Goal: Contribute content: Contribute content

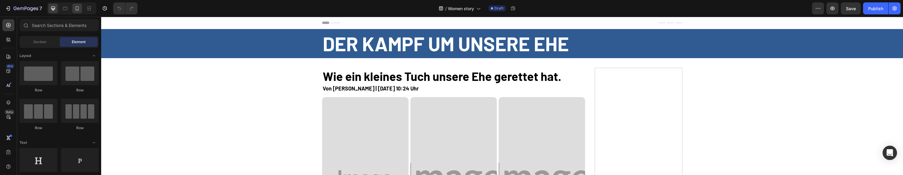
click at [71, 7] on div at bounding box center [71, 8] width 49 height 12
click at [74, 7] on div at bounding box center [77, 9] width 10 height 10
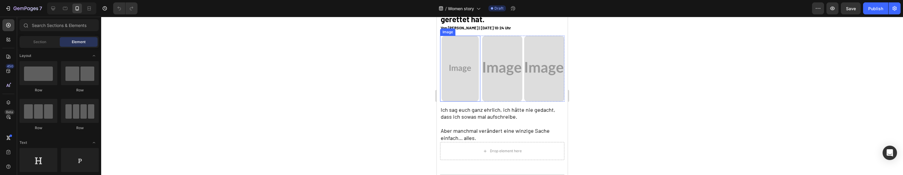
click at [461, 79] on img at bounding box center [460, 69] width 37 height 66
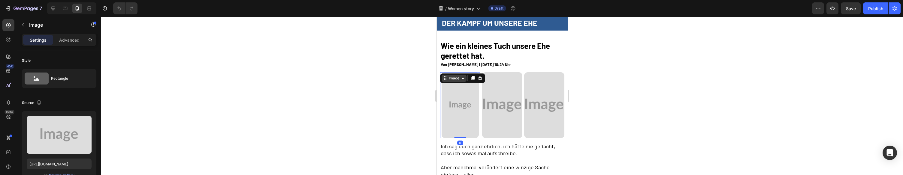
scroll to position [14, 0]
click at [492, 74] on img at bounding box center [502, 106] width 40 height 66
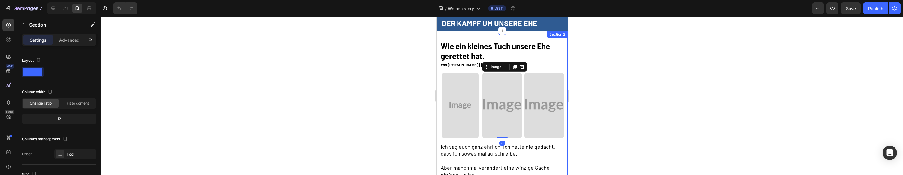
click at [566, 83] on div "Wie ein kleines Tuch unsere Ehe gerettet hat. Heading Row Von [PERSON_NAME] | […" at bounding box center [502, 122] width 131 height 162
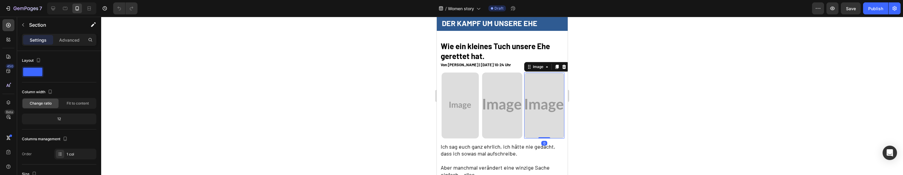
click at [558, 85] on img at bounding box center [544, 106] width 40 height 66
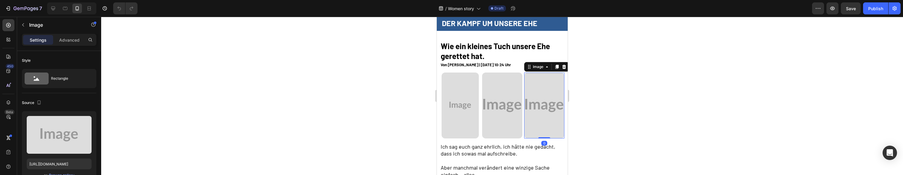
drag, startPoint x: 563, startPoint y: 68, endPoint x: 554, endPoint y: 72, distance: 9.4
click at [563, 68] on icon at bounding box center [564, 67] width 4 height 4
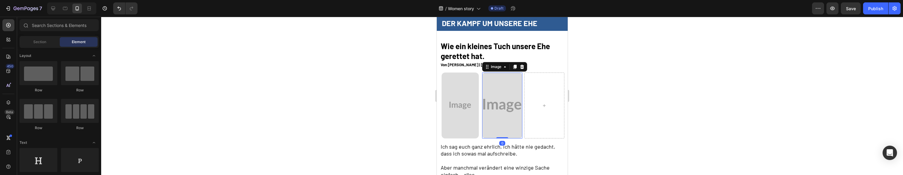
click at [500, 97] on img at bounding box center [502, 106] width 40 height 66
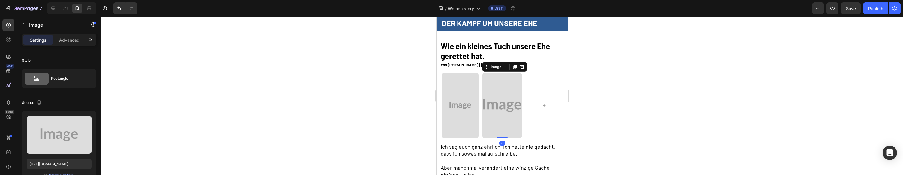
drag, startPoint x: 521, startPoint y: 67, endPoint x: 530, endPoint y: 95, distance: 29.2
click at [520, 67] on icon at bounding box center [522, 67] width 5 height 5
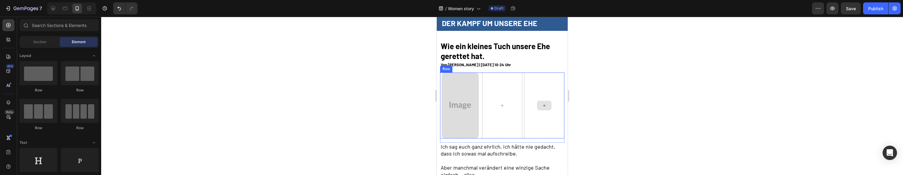
drag, startPoint x: 530, startPoint y: 95, endPoint x: 525, endPoint y: 95, distance: 4.8
click at [530, 95] on div at bounding box center [544, 106] width 40 height 66
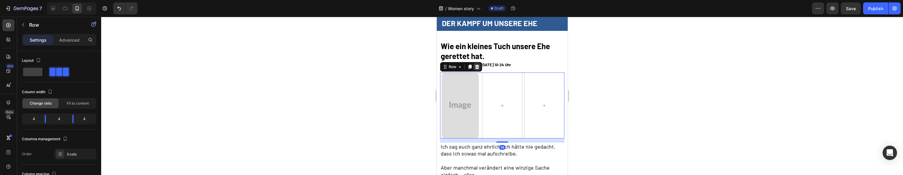
click at [475, 68] on icon at bounding box center [477, 67] width 4 height 4
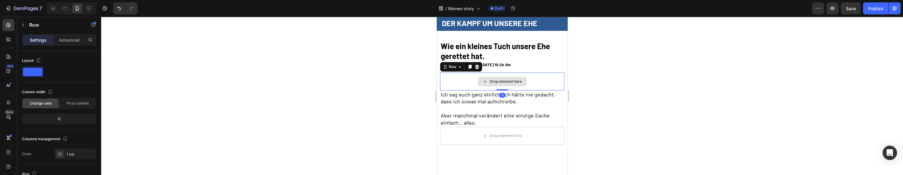
click at [466, 74] on div "Drop element here" at bounding box center [502, 82] width 124 height 18
click at [478, 68] on icon at bounding box center [477, 67] width 4 height 4
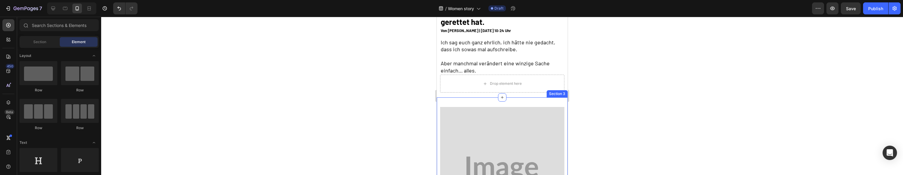
scroll to position [55, 0]
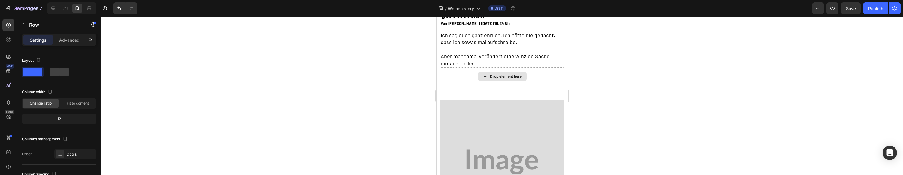
click at [465, 71] on div "Drop element here" at bounding box center [502, 77] width 124 height 18
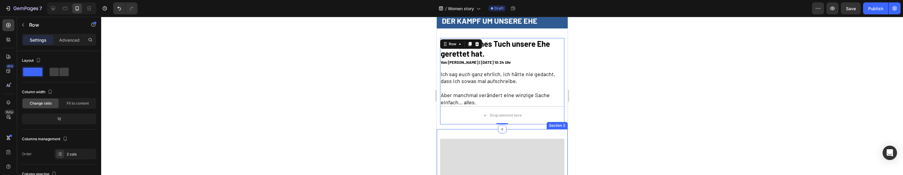
scroll to position [0, 0]
click at [499, 125] on div at bounding box center [502, 125] width 12 height 2
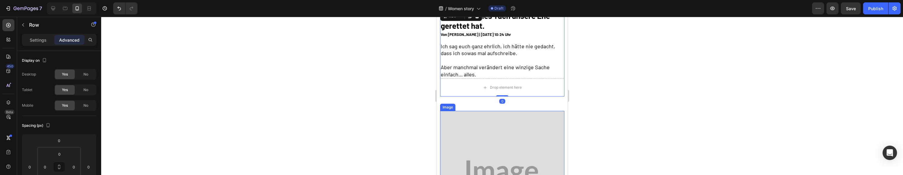
scroll to position [61, 0]
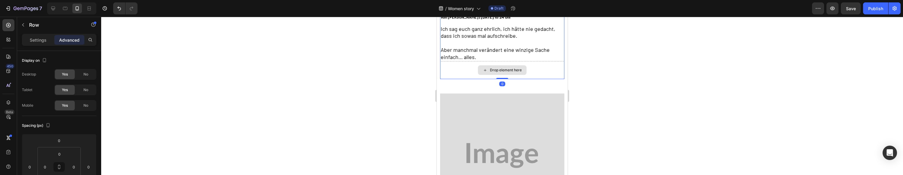
drag, startPoint x: 504, startPoint y: 77, endPoint x: 504, endPoint y: 72, distance: 4.8
click at [504, 72] on div "Wie ein kleines Tuch unsere Ehe gerettet hat. Heading Row Von [PERSON_NAME] | […" at bounding box center [502, 36] width 124 height 87
click at [513, 68] on div "Drop element here" at bounding box center [506, 70] width 32 height 5
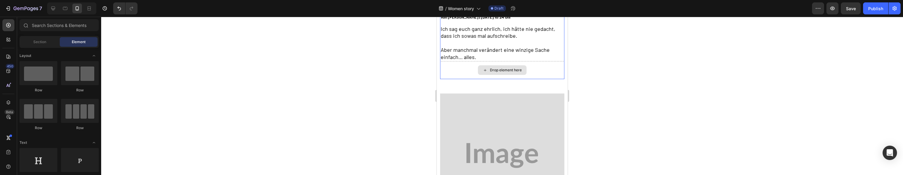
click at [513, 68] on div "Drop element here" at bounding box center [506, 70] width 32 height 5
drag, startPoint x: 513, startPoint y: 59, endPoint x: 514, endPoint y: 68, distance: 9.0
click at [514, 60] on h2 "Ich sag euch ganz ehrlich, ich hätte nie gedacht, dass ich sowas mal aufschreib…" at bounding box center [502, 43] width 124 height 36
click at [514, 68] on div "Drop element here" at bounding box center [506, 70] width 32 height 5
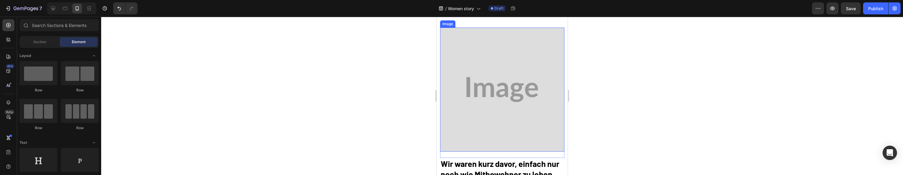
scroll to position [138, 0]
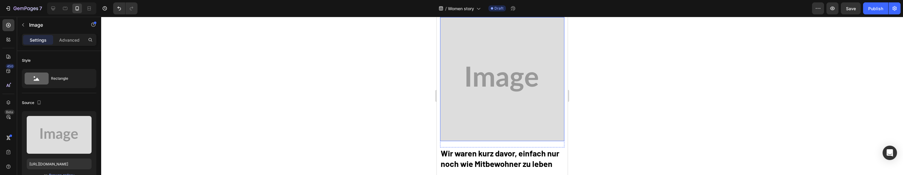
click at [507, 80] on img at bounding box center [502, 79] width 124 height 124
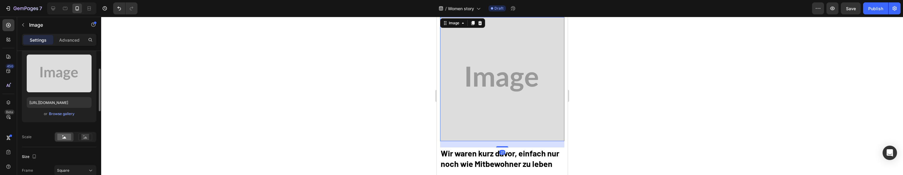
scroll to position [65, 0]
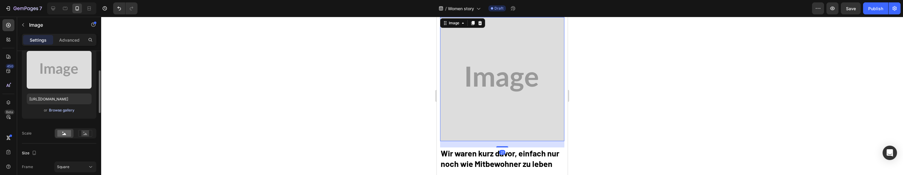
click at [63, 112] on div "Browse gallery" at bounding box center [62, 110] width 26 height 5
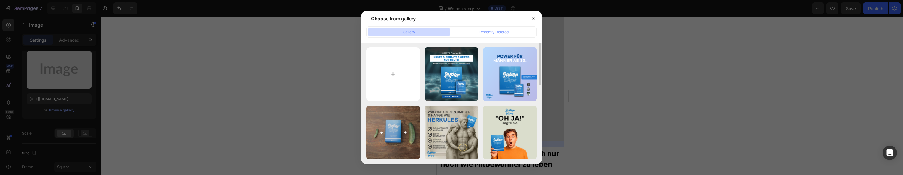
click at [374, 63] on input "file" at bounding box center [393, 74] width 54 height 54
type input "C:\fakepath\We were on the verge of just living like roommates.png"
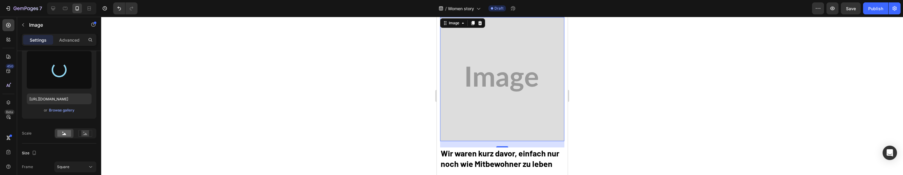
type input "[URL][DOMAIN_NAME]"
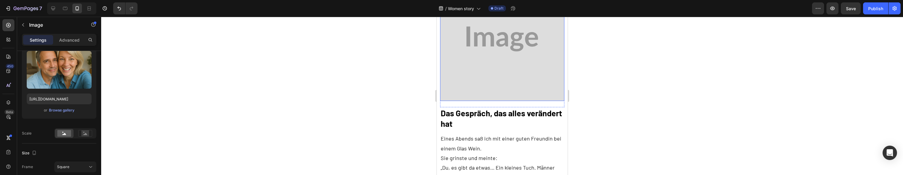
scroll to position [477, 0]
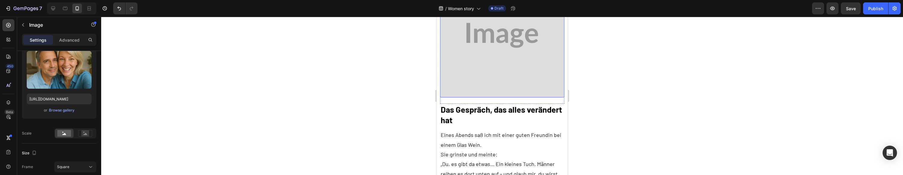
click at [531, 57] on img at bounding box center [502, 35] width 124 height 124
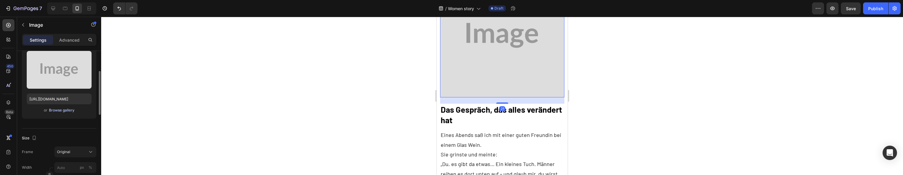
click at [63, 111] on div "Browse gallery" at bounding box center [62, 110] width 26 height 5
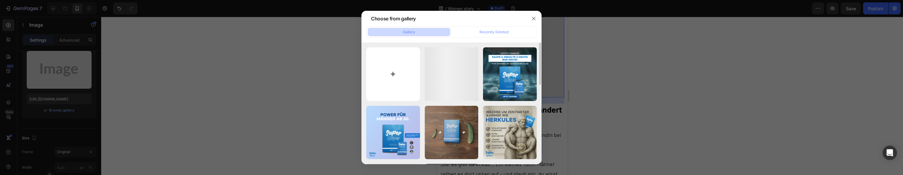
click at [390, 65] on input "file" at bounding box center [393, 74] width 54 height 54
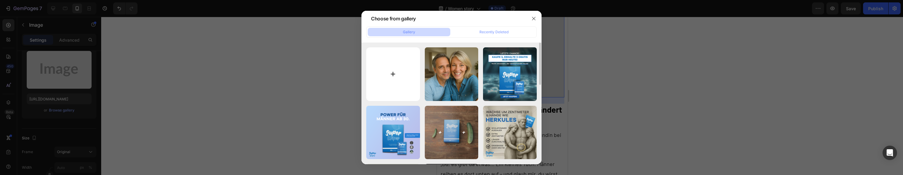
type input "C:\fakepath\The conversation that changed everything.png"
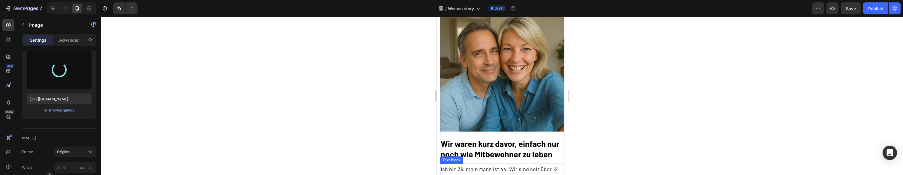
scroll to position [133, 0]
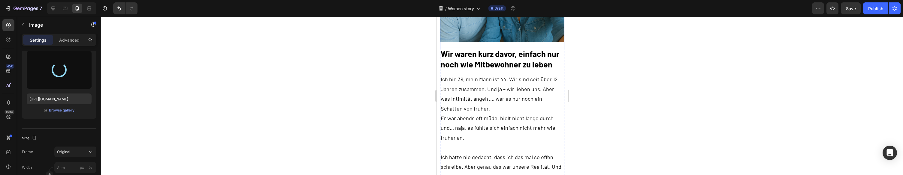
type input "[URL][DOMAIN_NAME]"
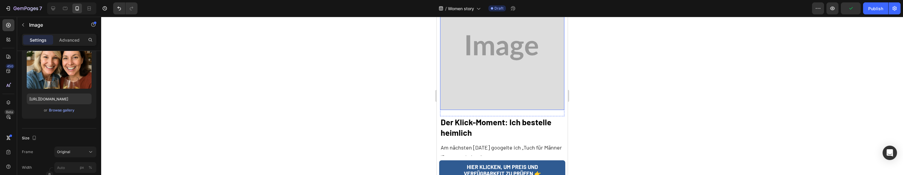
scroll to position [794, 0]
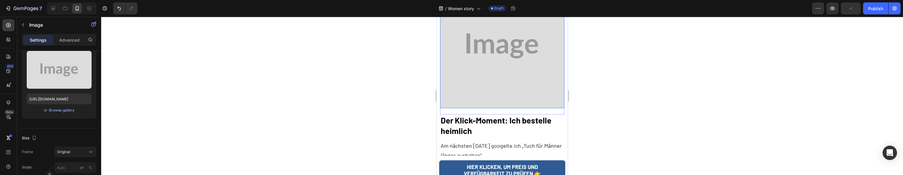
drag, startPoint x: 514, startPoint y: 76, endPoint x: 519, endPoint y: 70, distance: 7.9
click at [514, 76] on img at bounding box center [502, 46] width 124 height 124
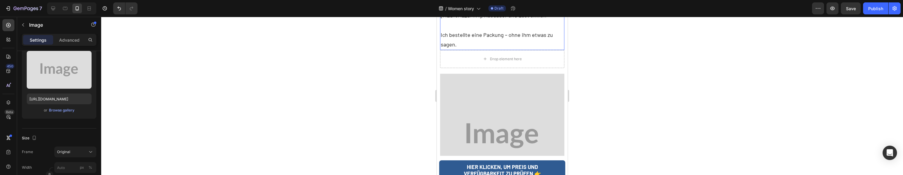
scroll to position [1070, 0]
click at [64, 111] on div "Browse gallery" at bounding box center [62, 110] width 26 height 5
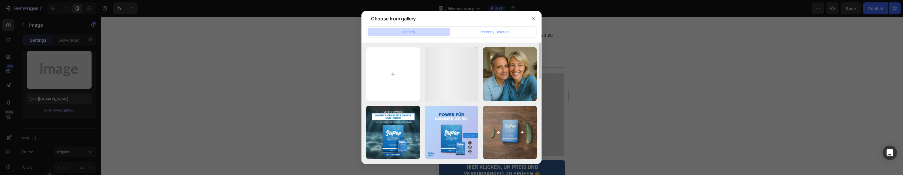
click at [398, 67] on input "file" at bounding box center [393, 74] width 54 height 54
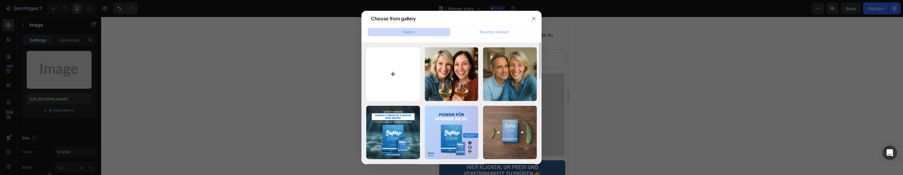
type input "C:\fakepath\The click moment I order secretly.png"
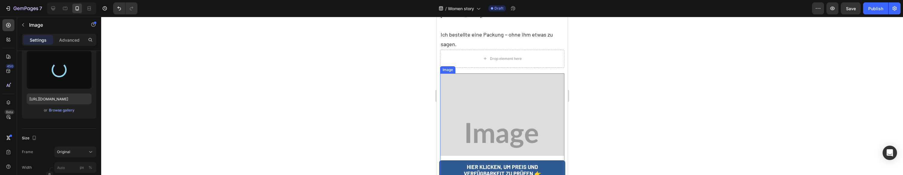
type input "[URL][DOMAIN_NAME]"
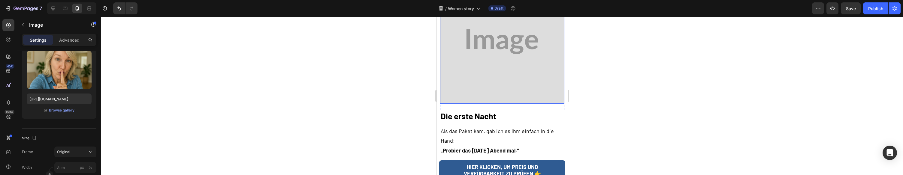
scroll to position [1170, 0]
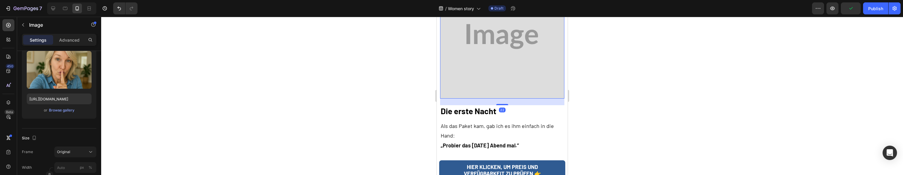
click at [499, 51] on img at bounding box center [502, 36] width 124 height 124
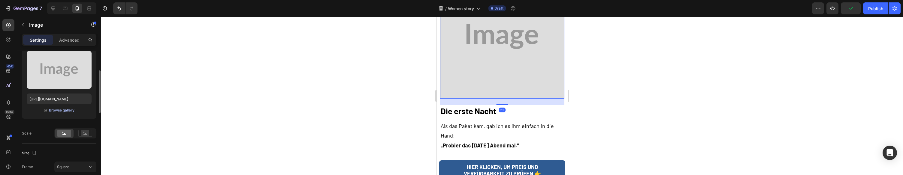
click at [53, 111] on div "Browse gallery" at bounding box center [62, 110] width 26 height 5
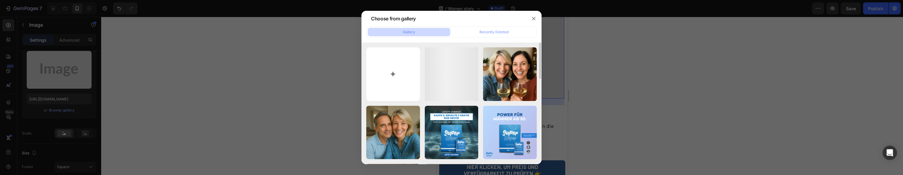
click at [397, 66] on input "file" at bounding box center [393, 74] width 54 height 54
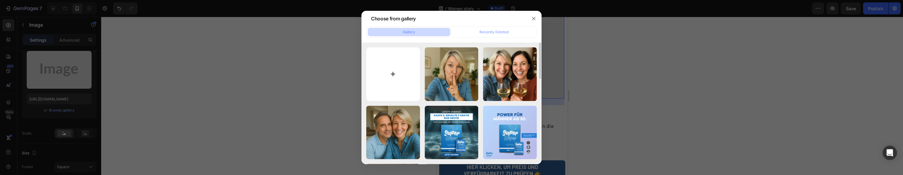
type input "C:\fakepath\The first night.png"
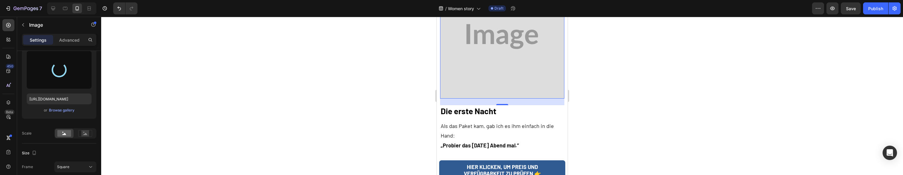
type input "[URL][DOMAIN_NAME]"
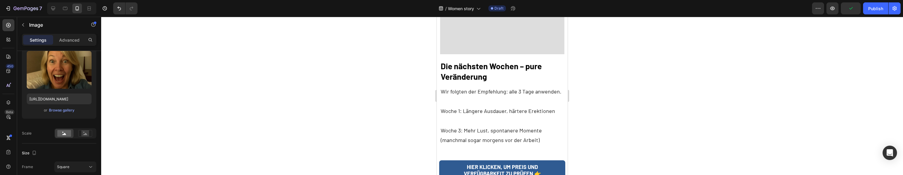
scroll to position [1534, 0]
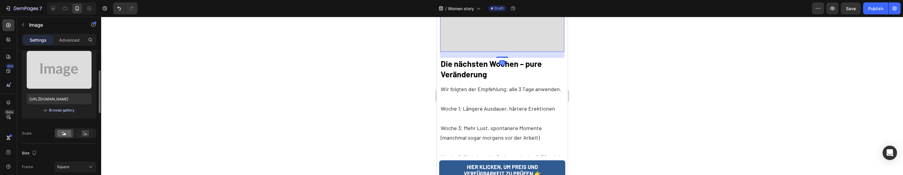
click at [65, 107] on div "Upload Image [URL][DOMAIN_NAME] or Browse gallery" at bounding box center [59, 82] width 74 height 73
click at [65, 110] on div "Browse gallery" at bounding box center [62, 110] width 26 height 5
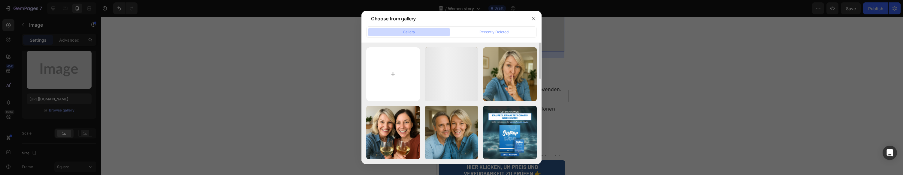
click at [406, 72] on input "file" at bounding box center [393, 74] width 54 height 54
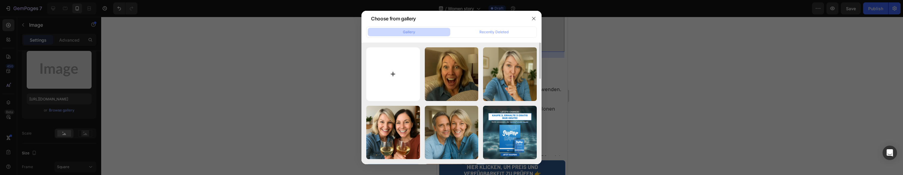
type input "C:\fakepath\The first night.png"
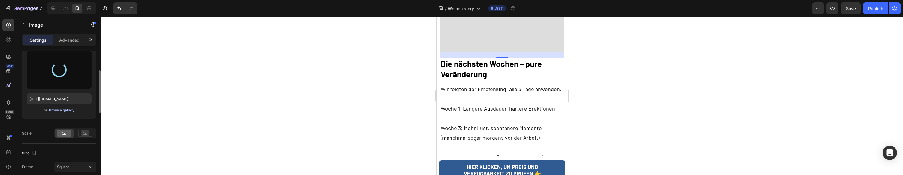
click at [62, 110] on div "Browse gallery" at bounding box center [62, 110] width 26 height 5
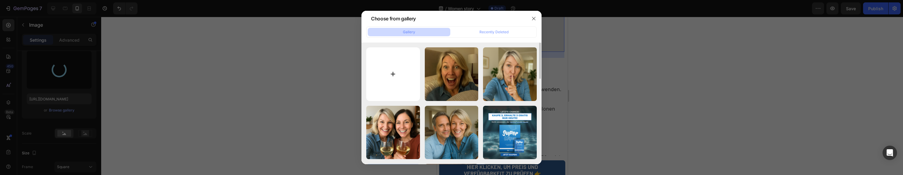
click at [393, 60] on input "file" at bounding box center [393, 74] width 54 height 54
type input "C:\fakepath\The next few weeks pure change.png"
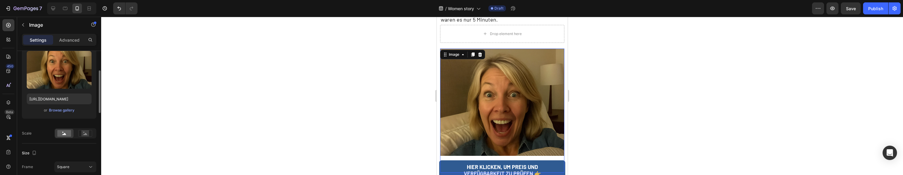
scroll to position [1410, 0]
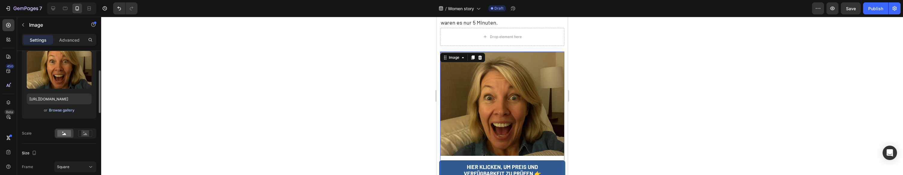
click at [67, 113] on div "Browse gallery" at bounding box center [62, 110] width 26 height 5
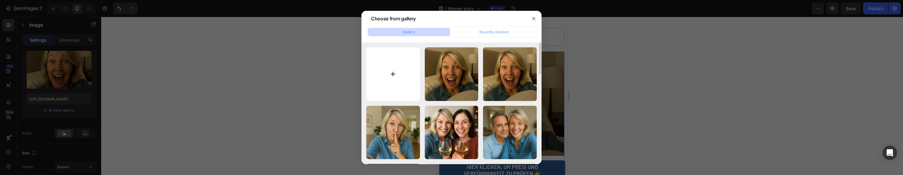
click at [388, 64] on input "file" at bounding box center [393, 74] width 54 height 54
type input "[URL][DOMAIN_NAME]"
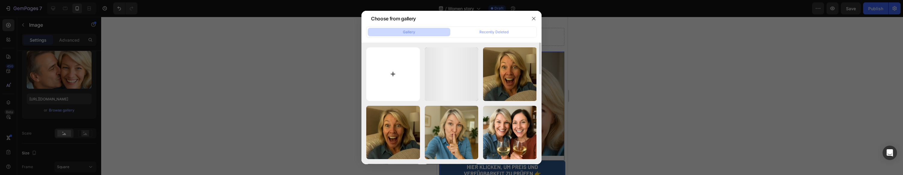
type input "C:\fakepath\The next few weeks pure change.png"
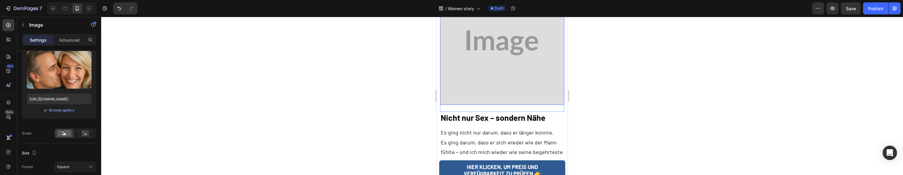
scroll to position [1780, 0]
drag, startPoint x: 503, startPoint y: 72, endPoint x: 528, endPoint y: 20, distance: 57.5
click at [503, 72] on img at bounding box center [502, 42] width 124 height 124
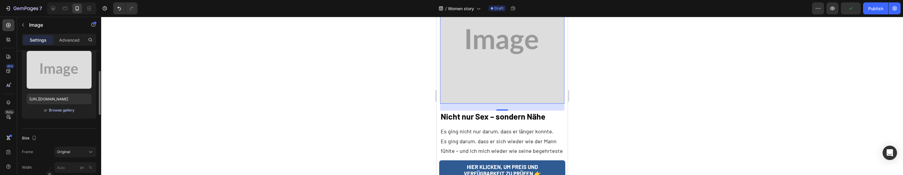
click at [53, 111] on div "Browse gallery" at bounding box center [62, 110] width 26 height 5
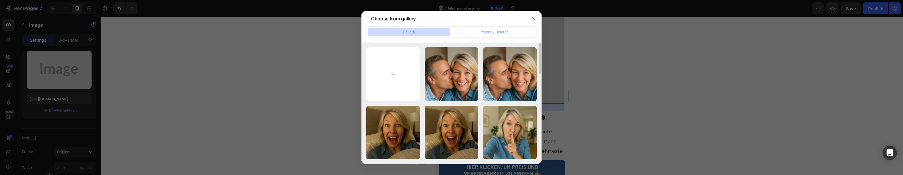
click at [398, 59] on input "file" at bounding box center [393, 74] width 54 height 54
type input "C:\fakepath\Not just sex but closeness.png"
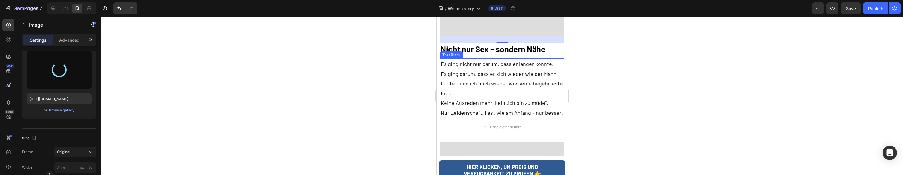
scroll to position [1853, 0]
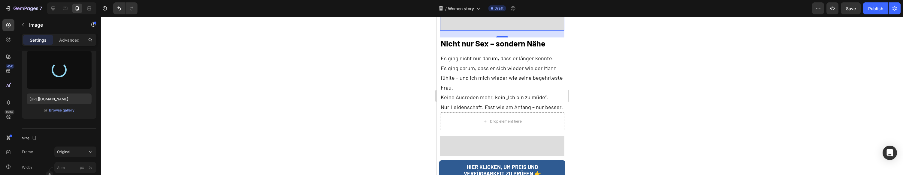
type input "[URL][DOMAIN_NAME]"
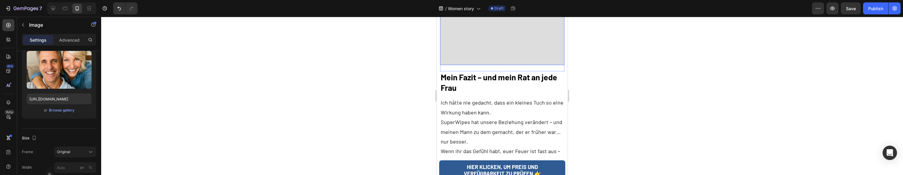
scroll to position [2050, 0]
drag, startPoint x: 533, startPoint y: 41, endPoint x: 1033, endPoint y: 21, distance: 500.5
click at [533, 41] on img at bounding box center [502, 2] width 124 height 124
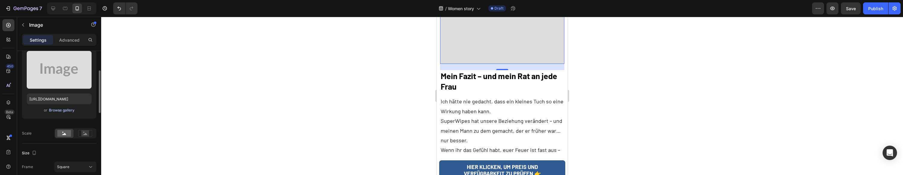
click at [62, 110] on div "Browse gallery" at bounding box center [62, 110] width 26 height 5
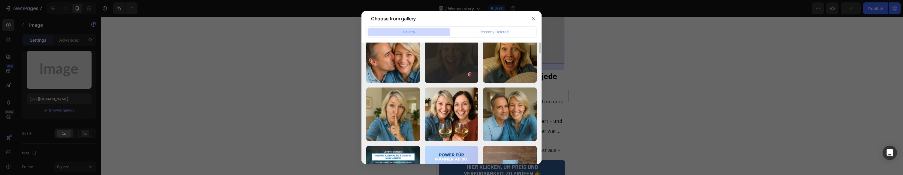
scroll to position [92, 0]
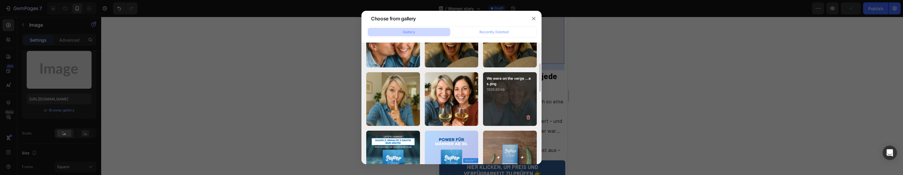
click at [509, 93] on div "We were on the verge ...es.png 1939.83 kb" at bounding box center [510, 99] width 54 height 54
type input "[URL][DOMAIN_NAME]"
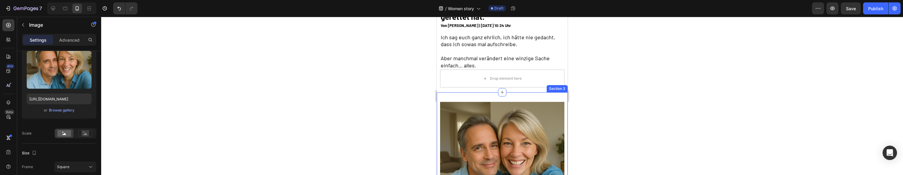
scroll to position [53, 0]
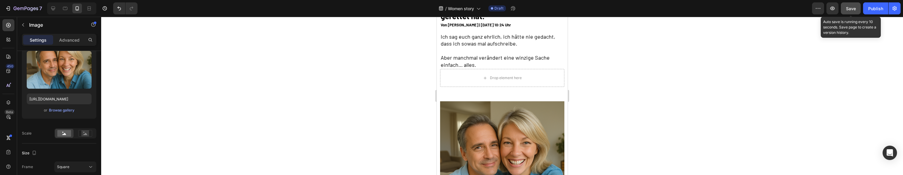
click at [845, 9] on button "Save" at bounding box center [851, 8] width 20 height 12
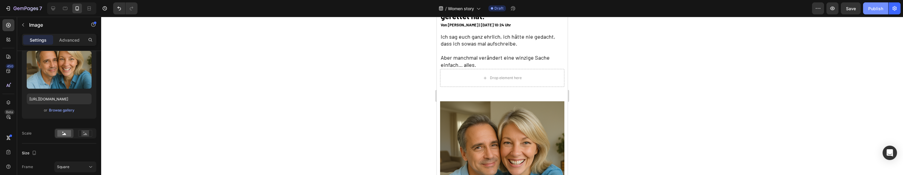
click at [877, 9] on div "Publish" at bounding box center [876, 8] width 15 height 6
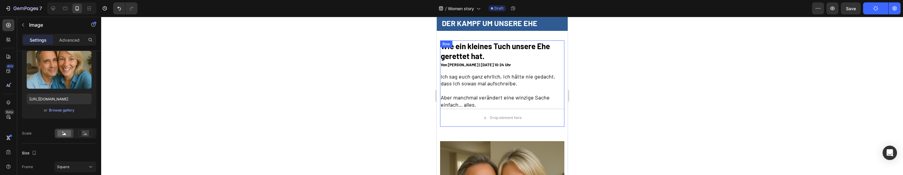
scroll to position [0, 0]
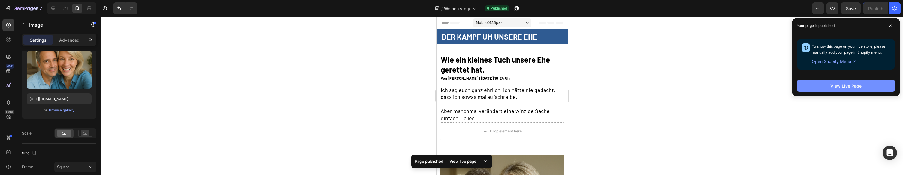
click at [851, 87] on div "View Live Page" at bounding box center [846, 86] width 31 height 6
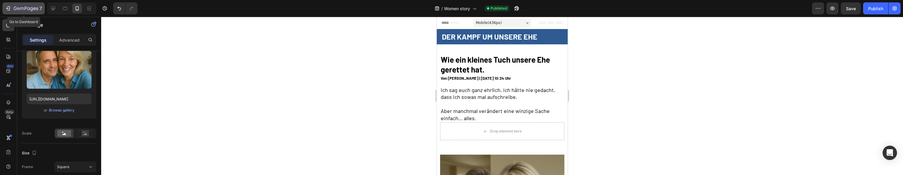
click at [11, 9] on div "7" at bounding box center [23, 8] width 37 height 7
